Goal: Navigation & Orientation: Find specific page/section

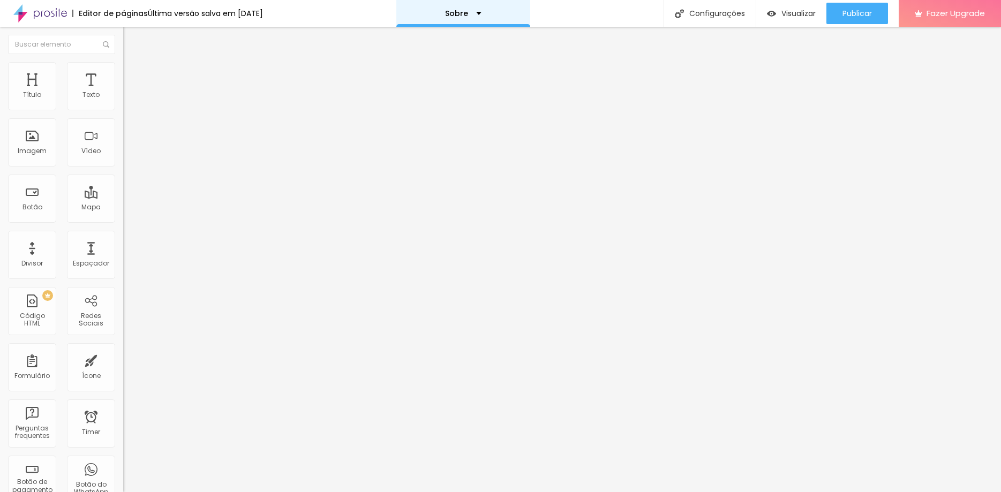
click at [502, 12] on div "Sobre" at bounding box center [463, 13] width 134 height 27
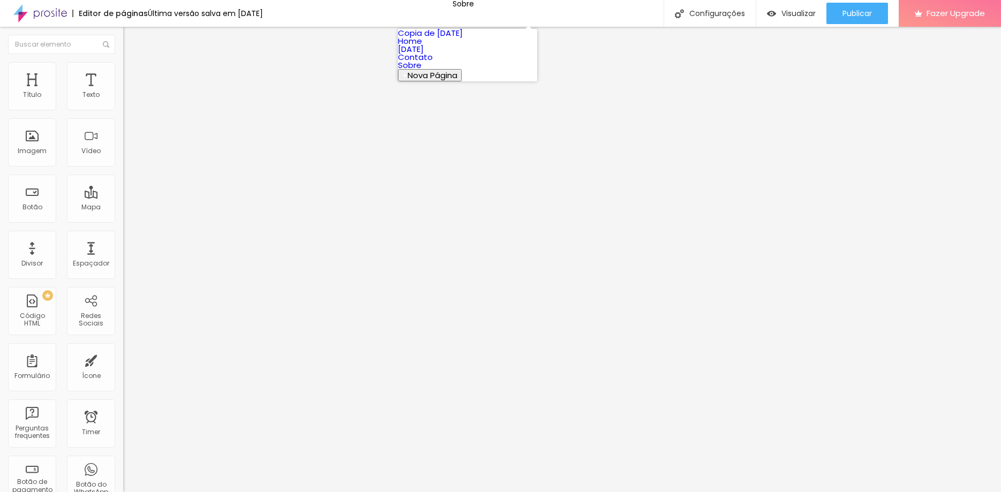
click at [433, 63] on link "Contato" at bounding box center [415, 56] width 35 height 11
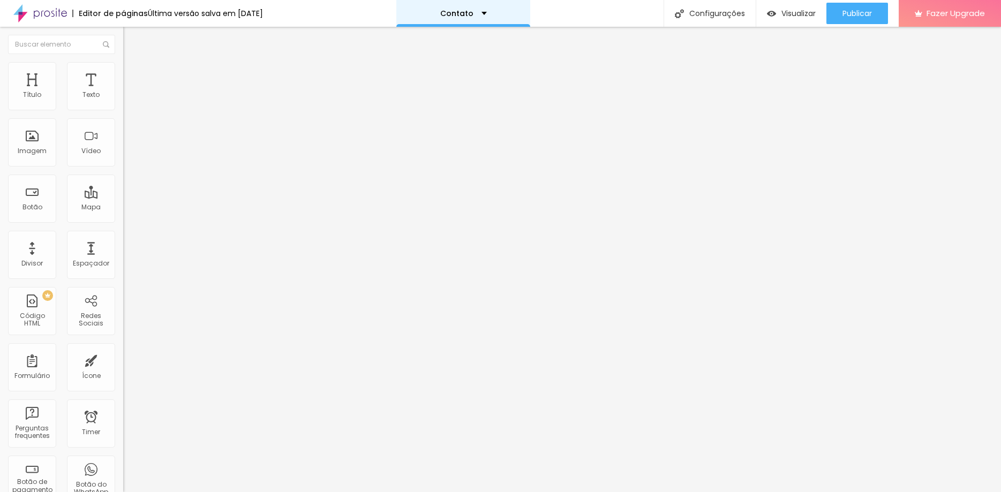
click at [500, 6] on div "Contato" at bounding box center [463, 13] width 134 height 27
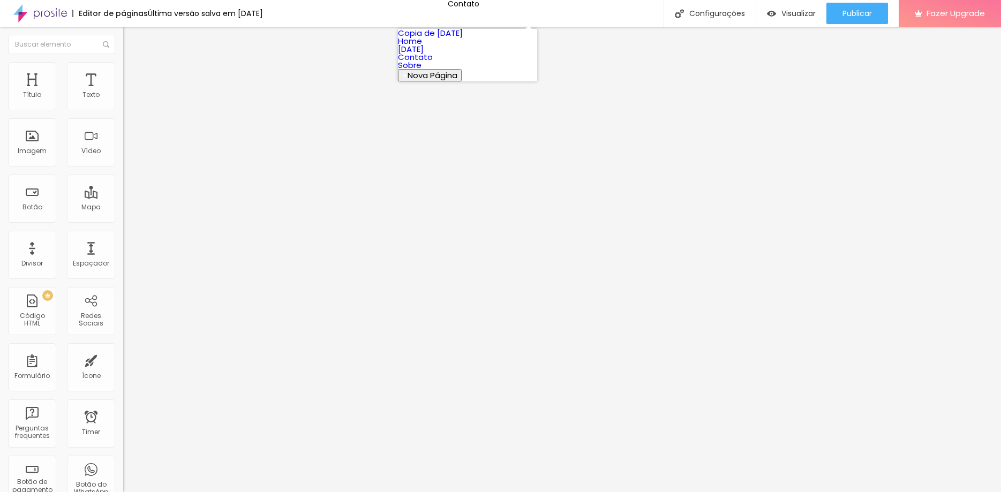
click at [423, 55] on link "[DATE]" at bounding box center [411, 48] width 26 height 11
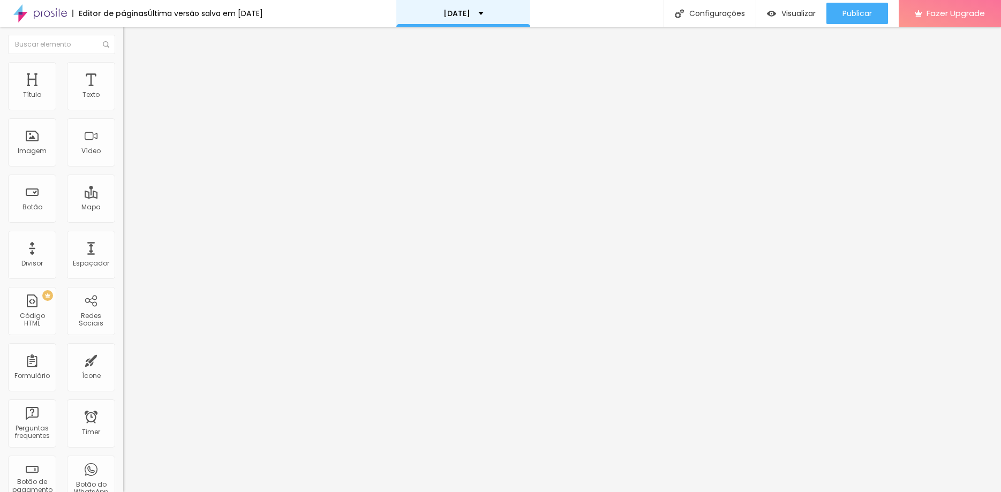
click at [425, 15] on div "[DATE]" at bounding box center [463, 13] width 134 height 27
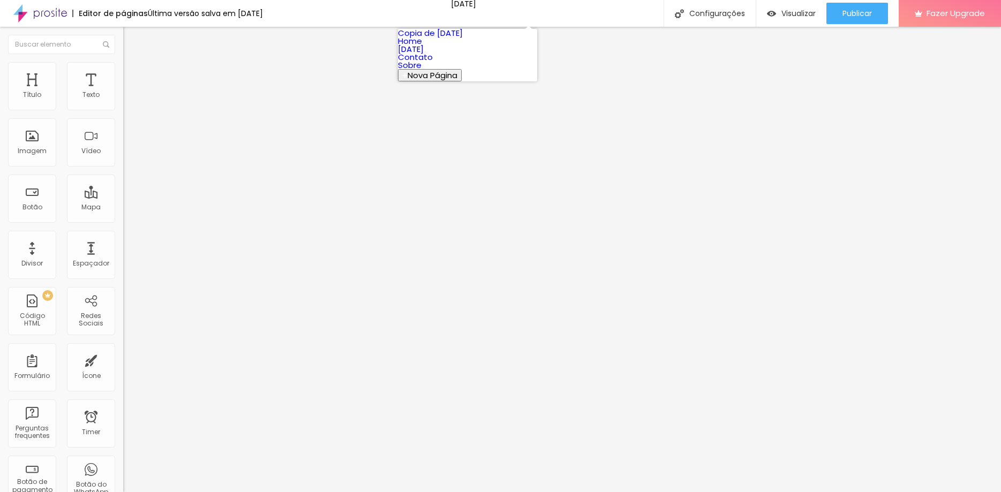
click at [422, 47] on link "Home" at bounding box center [410, 40] width 24 height 11
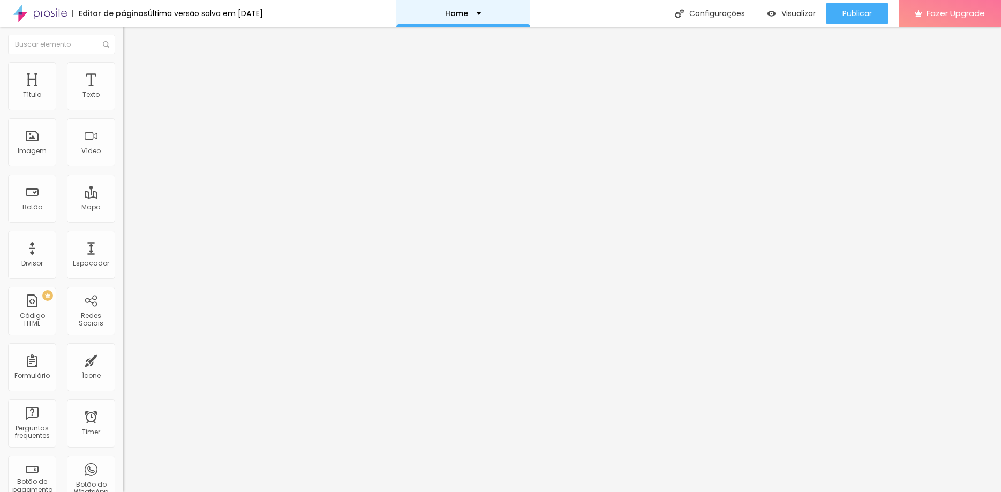
click at [463, 10] on p "Home" at bounding box center [456, 13] width 23 height 7
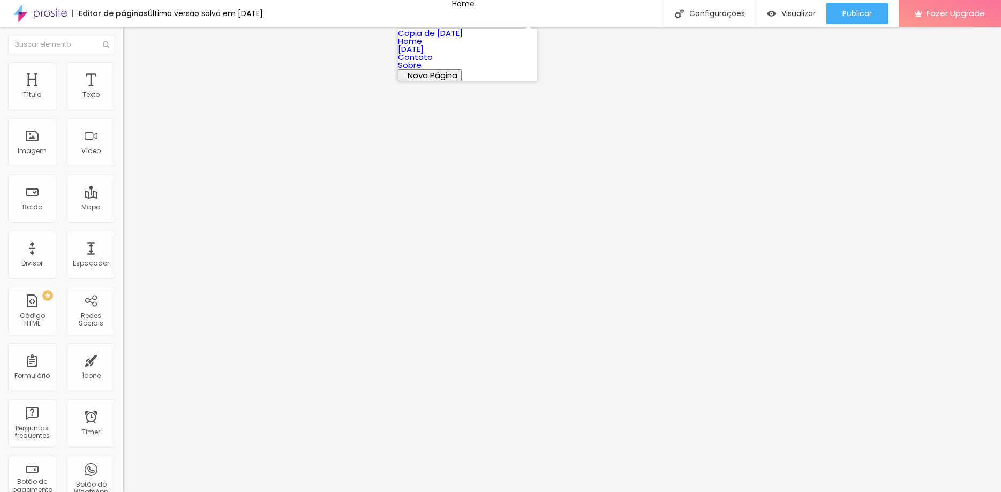
click at [55, 14] on img at bounding box center [40, 13] width 54 height 27
